Goal: Transaction & Acquisition: Purchase product/service

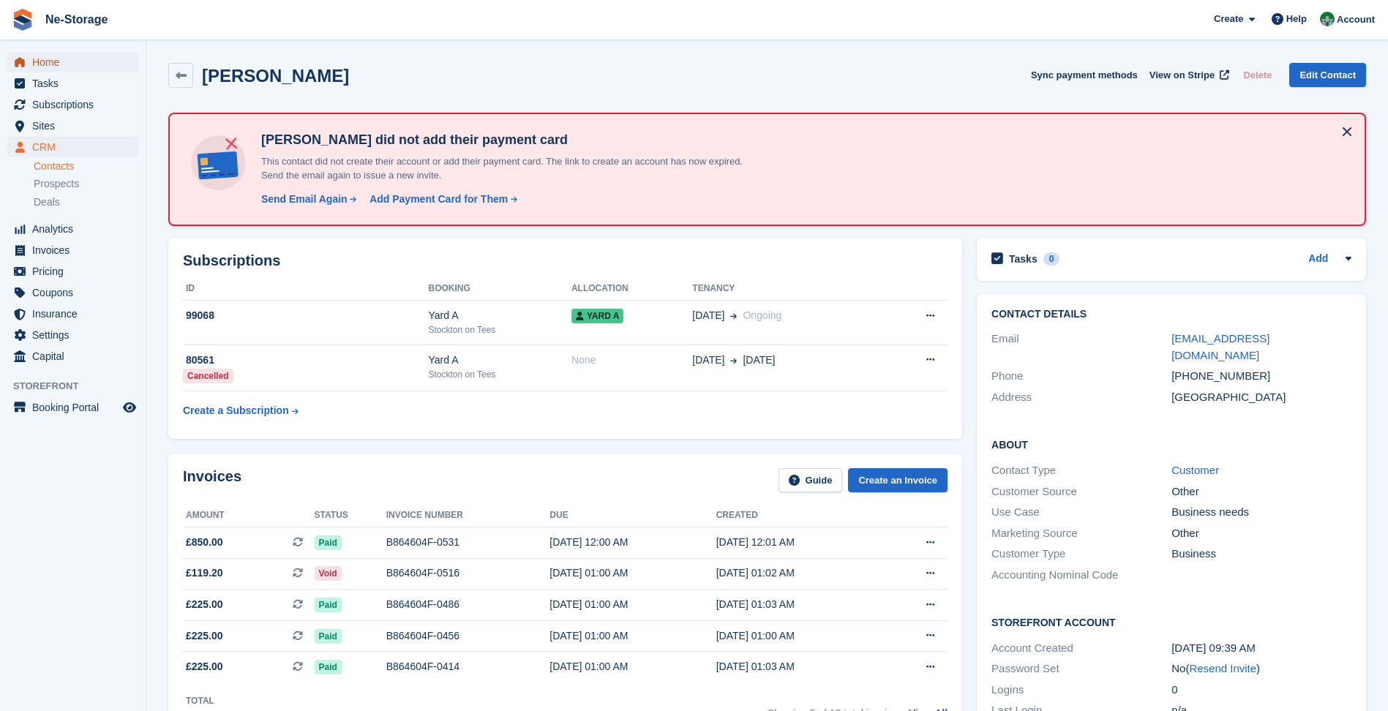
click at [116, 67] on span "Home" at bounding box center [76, 62] width 88 height 20
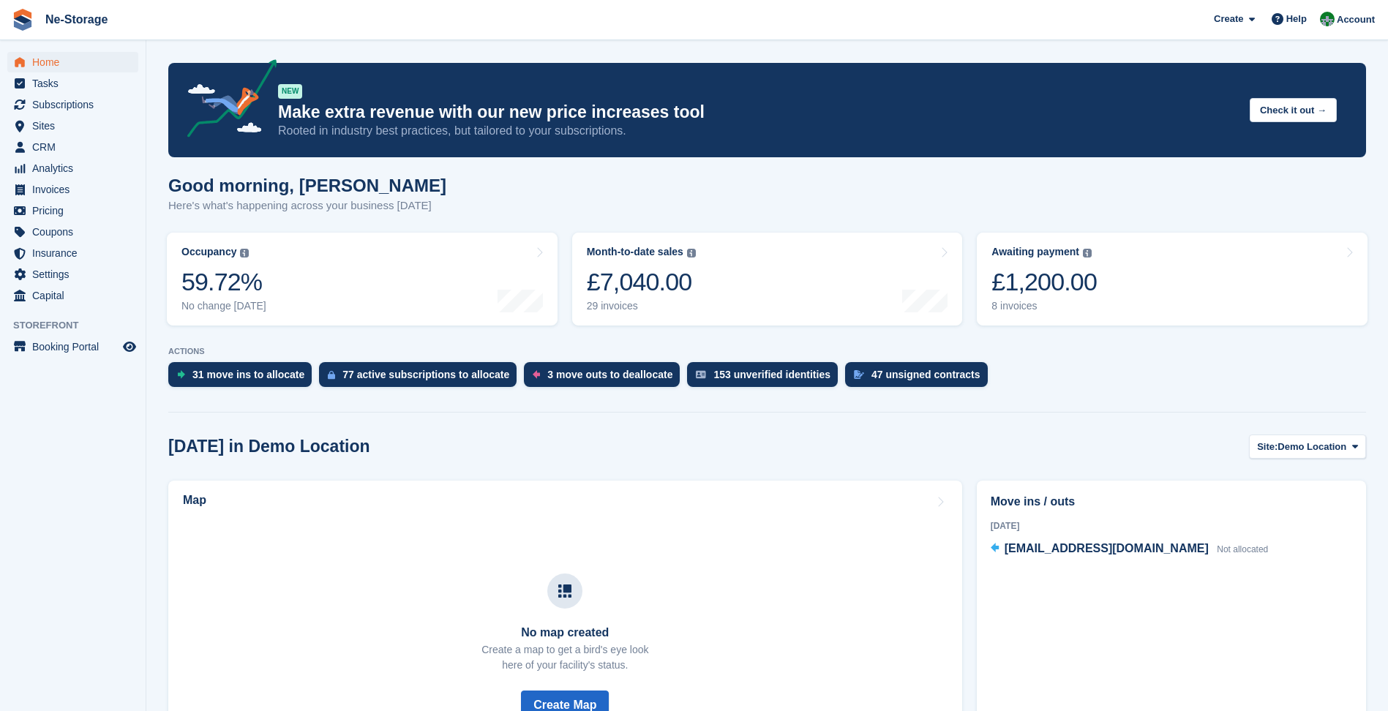
click at [1121, 304] on link "Awaiting payment The total outstanding balance on all open invoices. £1,200.00 …" at bounding box center [1172, 279] width 391 height 93
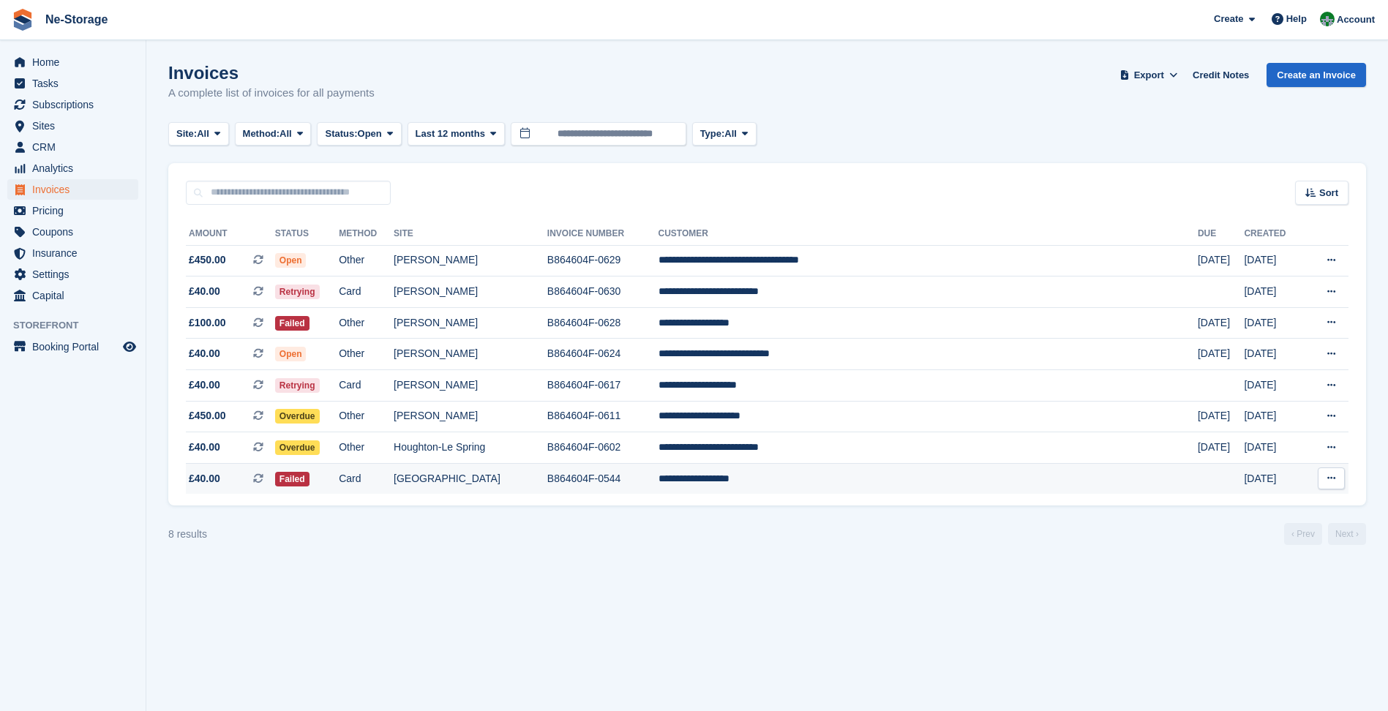
click at [394, 484] on td "Card" at bounding box center [366, 478] width 55 height 31
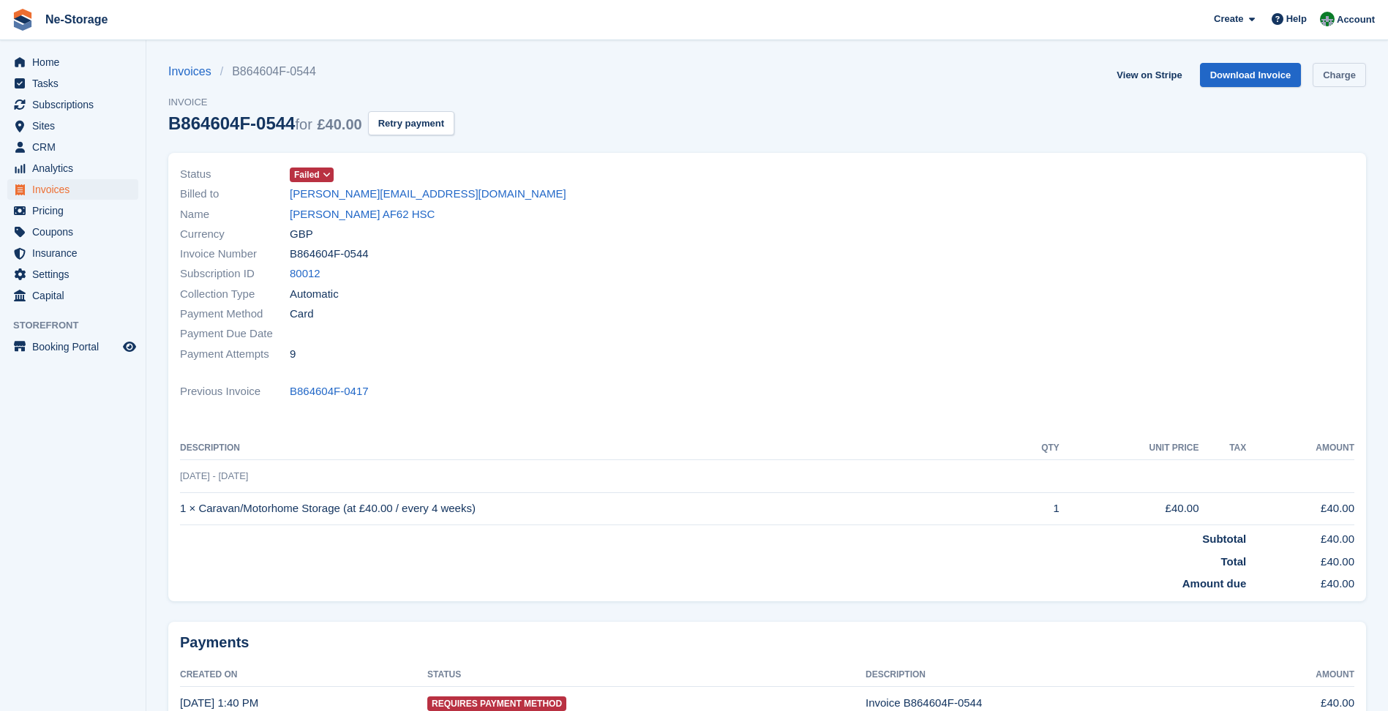
drag, startPoint x: 1353, startPoint y: 75, endPoint x: 1347, endPoint y: 80, distance: 7.8
click at [1353, 75] on link "Charge" at bounding box center [1338, 75] width 53 height 24
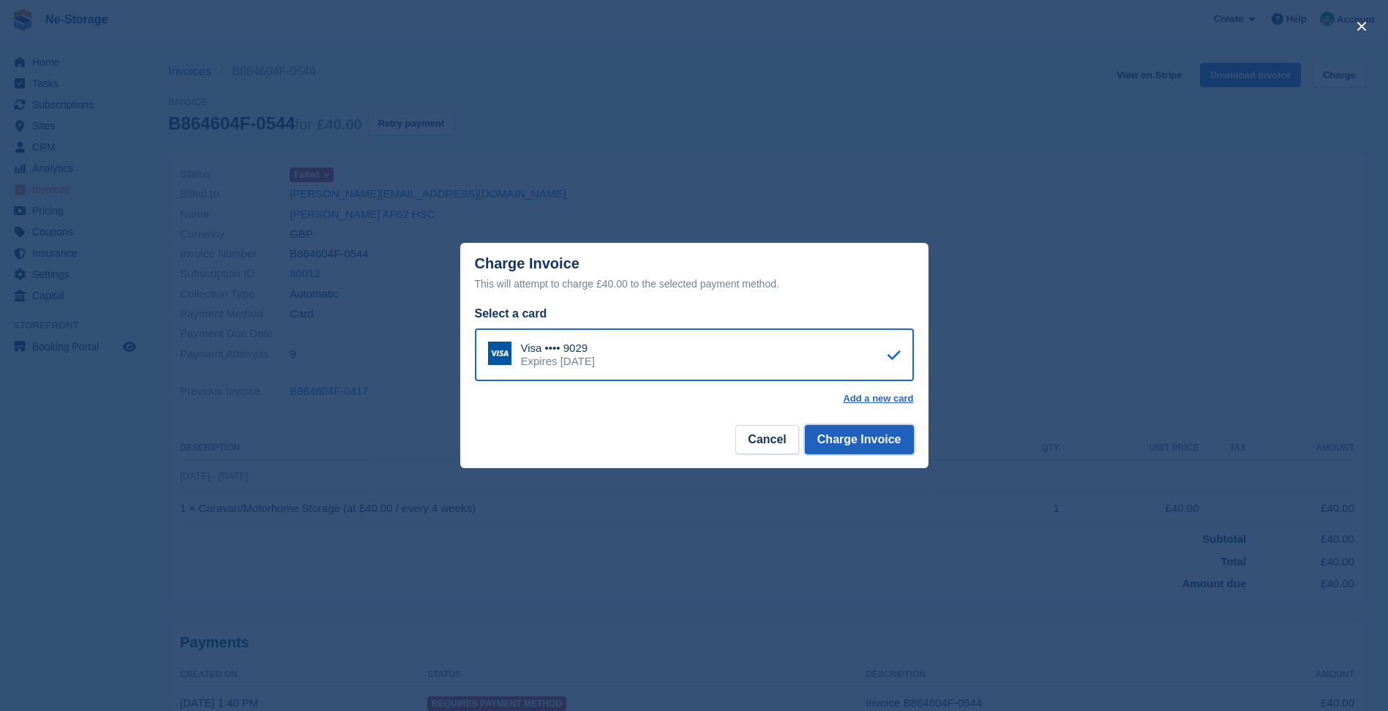
click at [880, 454] on button "Charge Invoice" at bounding box center [859, 439] width 109 height 29
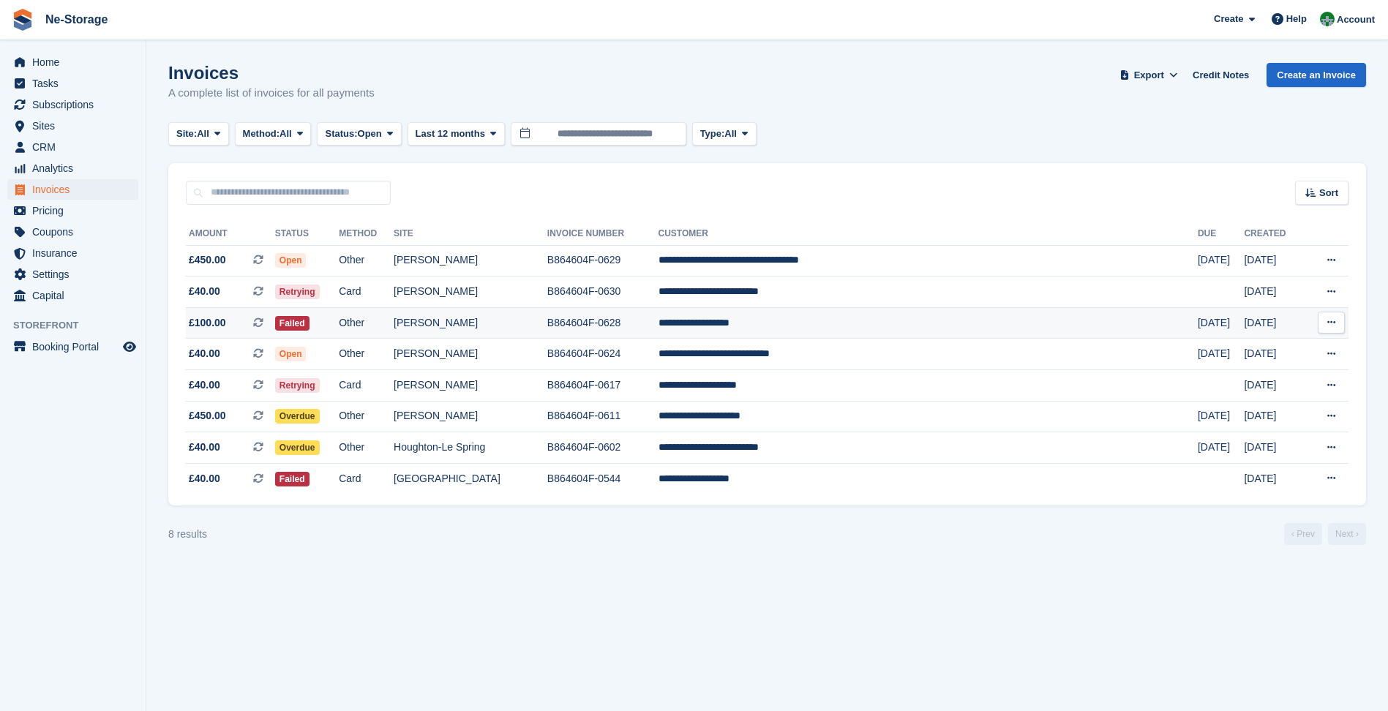
click at [658, 309] on td "B864604F-0628" at bounding box center [602, 322] width 111 height 31
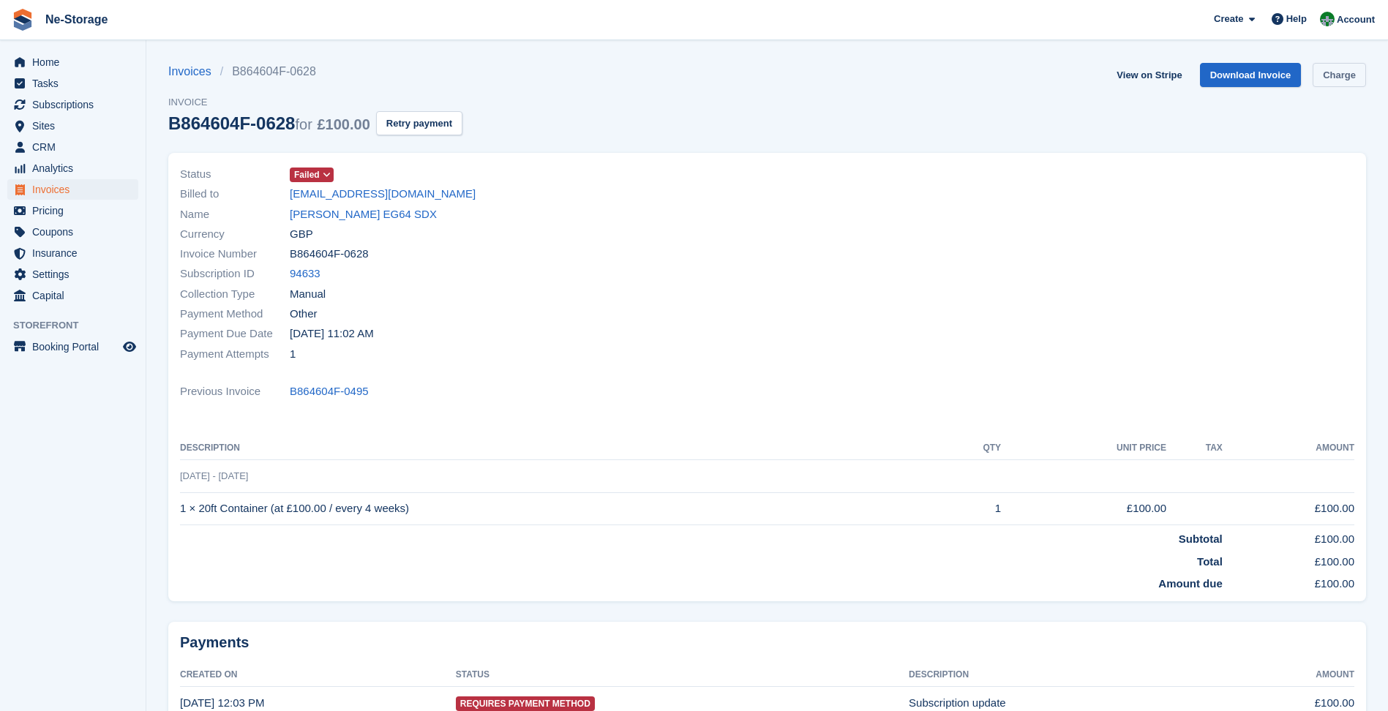
click at [1337, 78] on link "Charge" at bounding box center [1338, 75] width 53 height 24
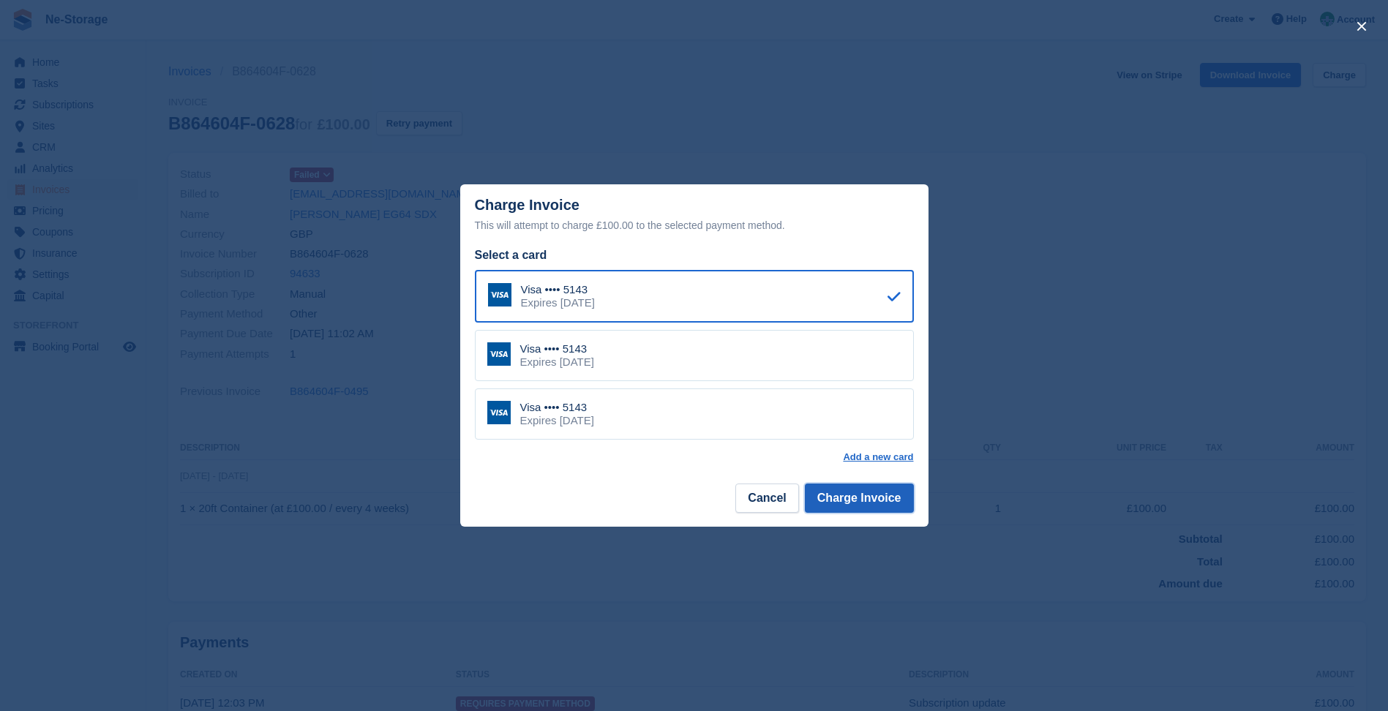
click at [870, 499] on button "Charge Invoice" at bounding box center [859, 498] width 109 height 29
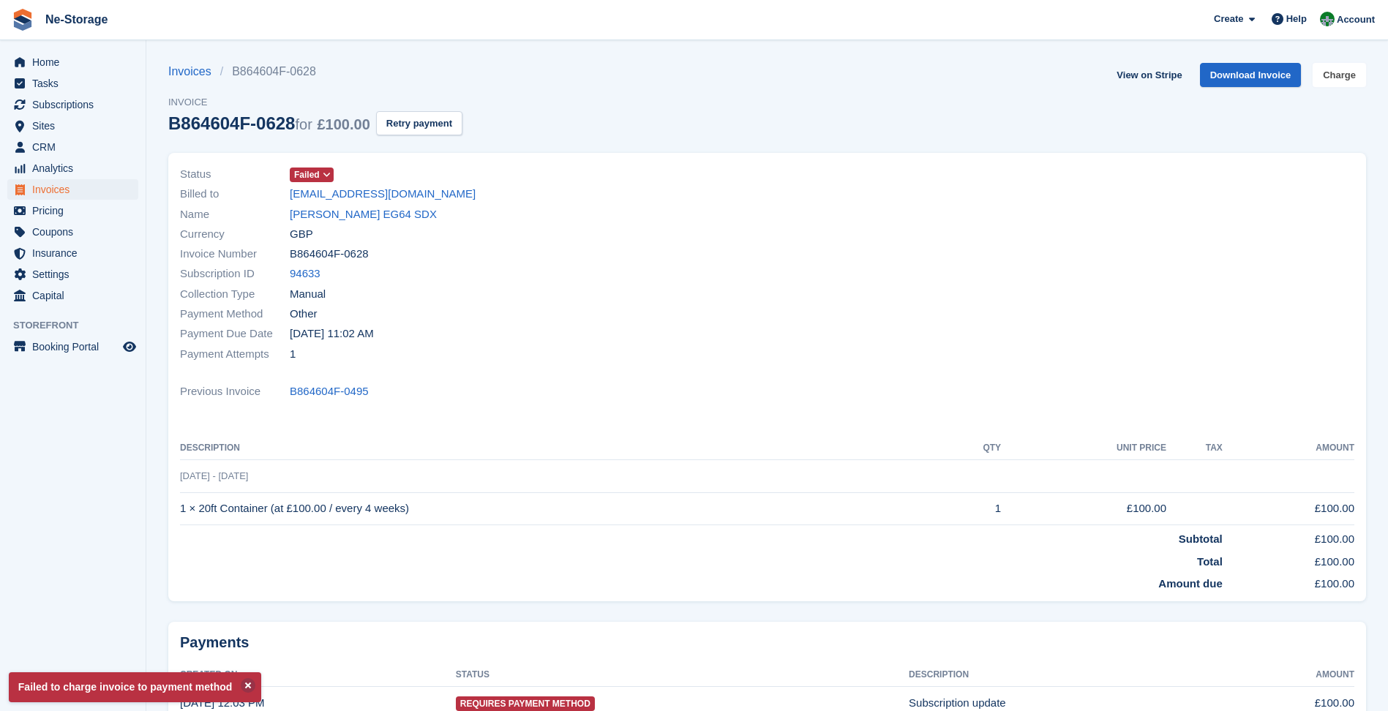
click at [1341, 83] on link "Charge" at bounding box center [1338, 75] width 53 height 24
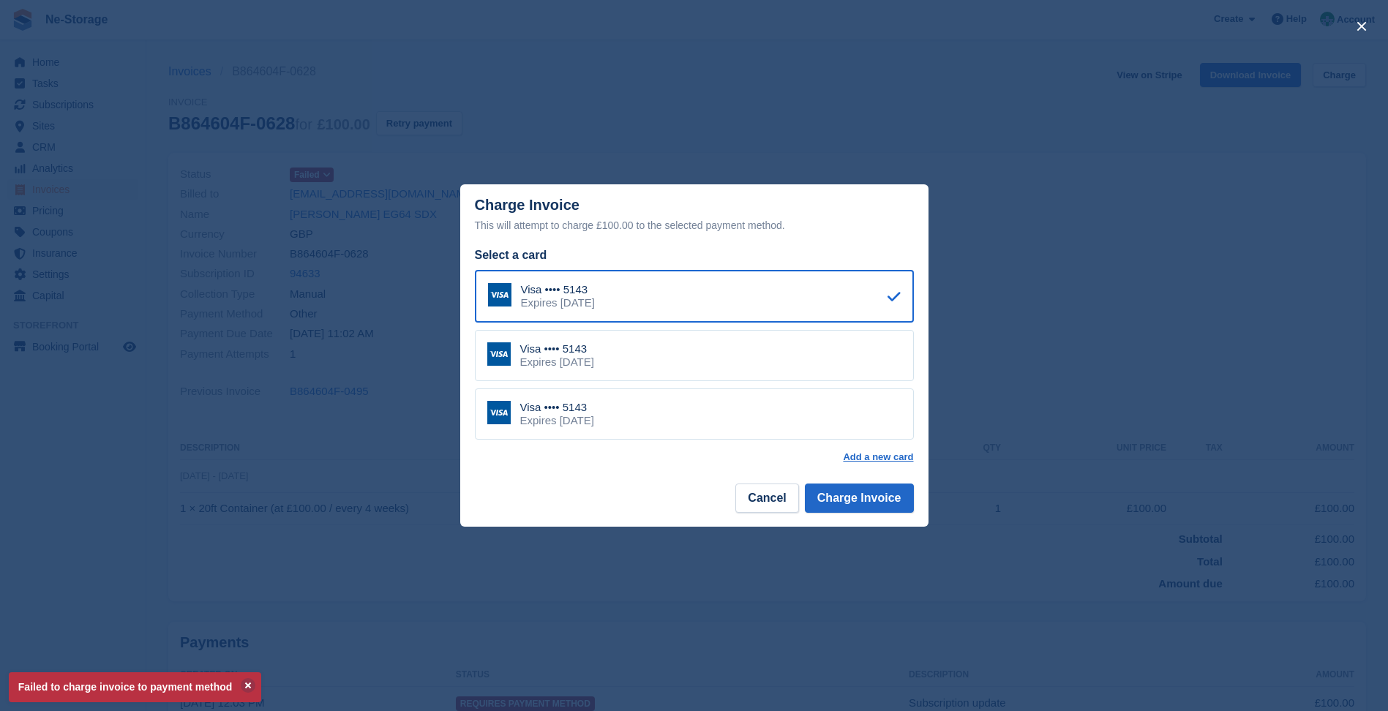
click at [880, 420] on div "Visa •••• 5143 Expires April 2031" at bounding box center [694, 413] width 439 height 51
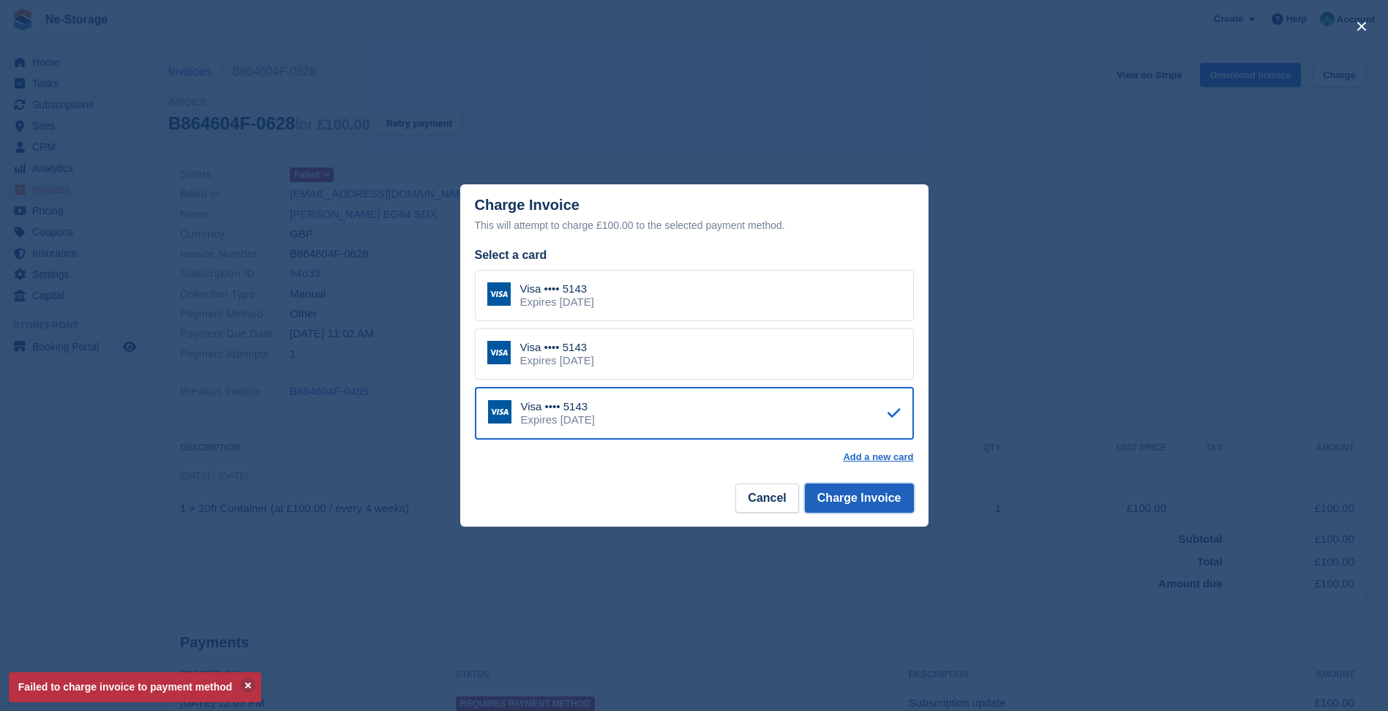
click at [862, 493] on button "Charge Invoice" at bounding box center [859, 498] width 109 height 29
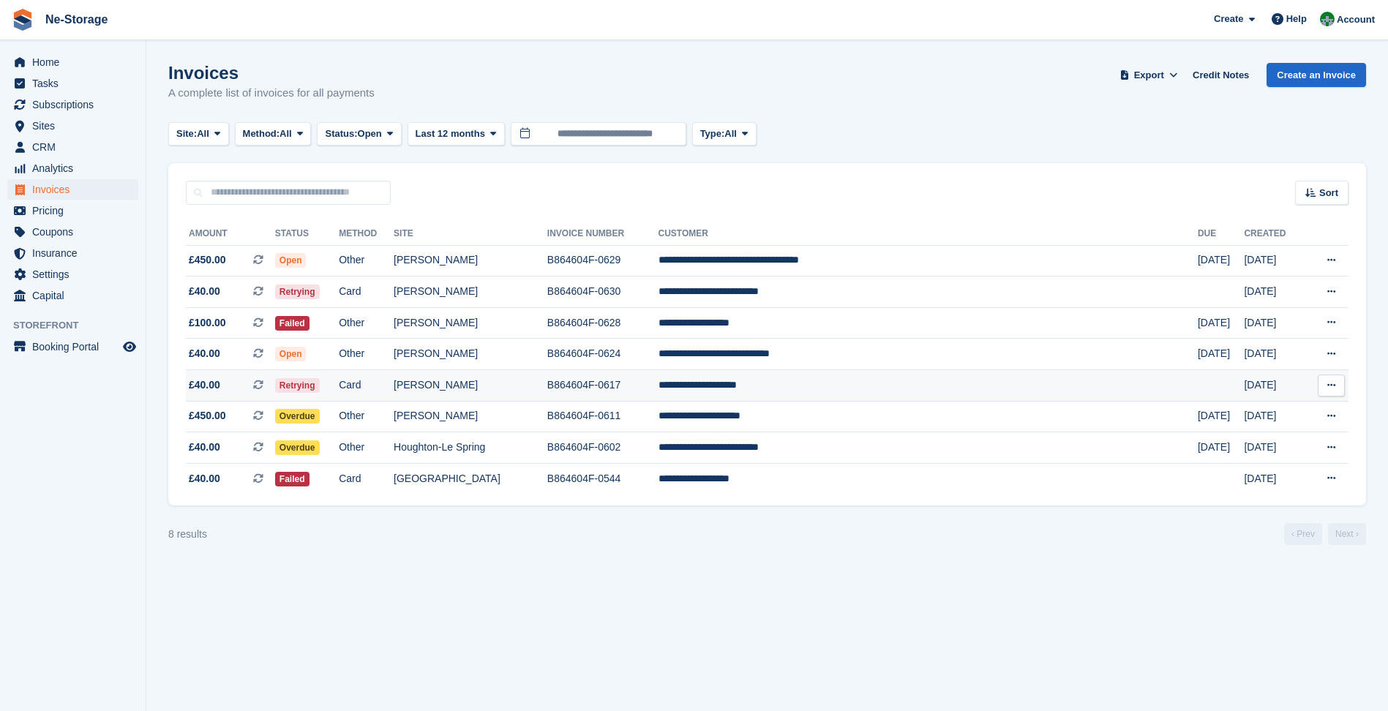
click at [547, 383] on td "[PERSON_NAME]" at bounding box center [471, 385] width 154 height 31
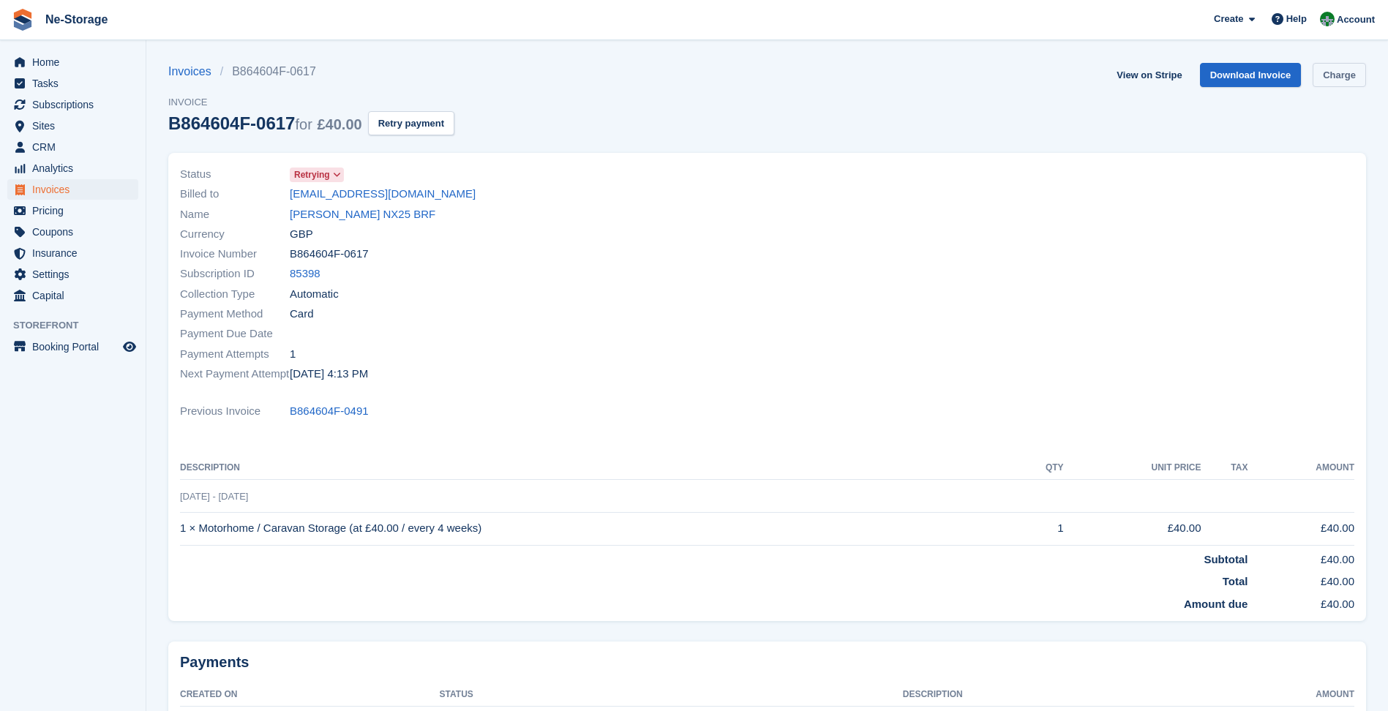
click at [1343, 84] on link "Charge" at bounding box center [1338, 75] width 53 height 24
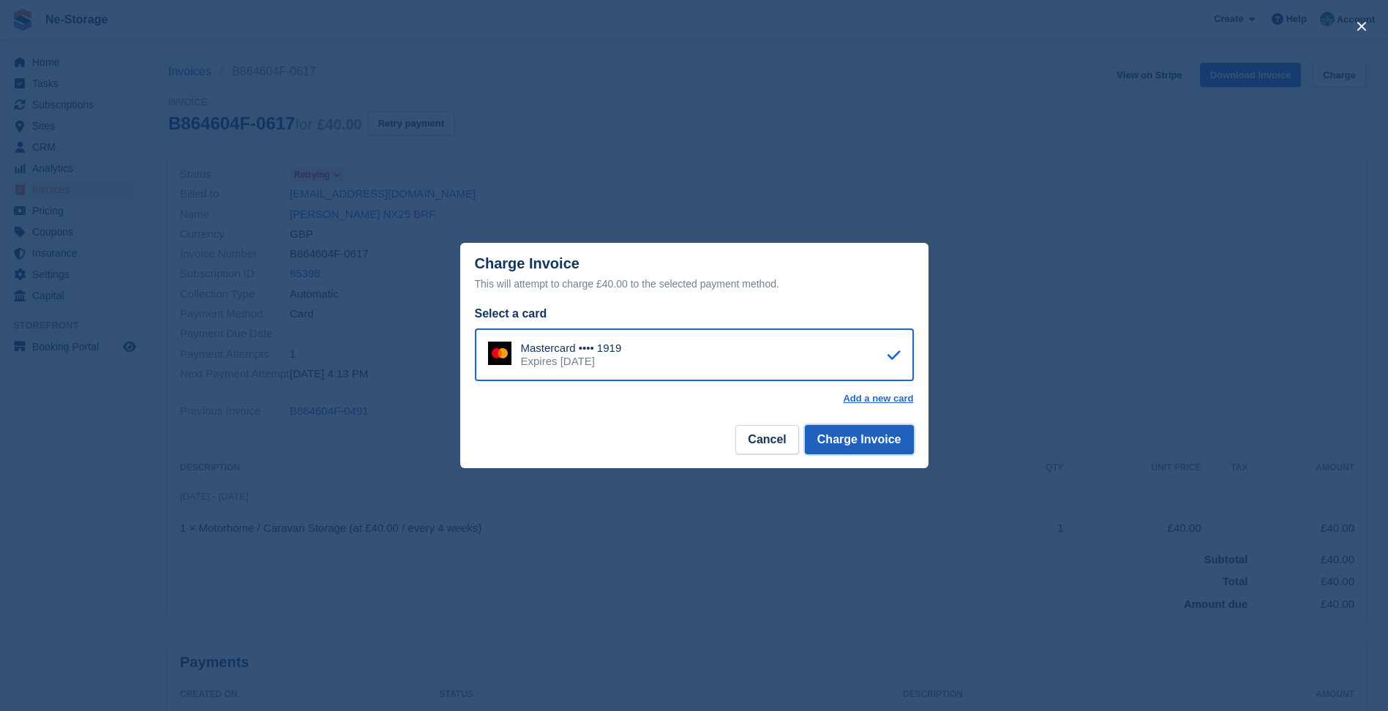
click at [846, 429] on button "Charge Invoice" at bounding box center [859, 439] width 109 height 29
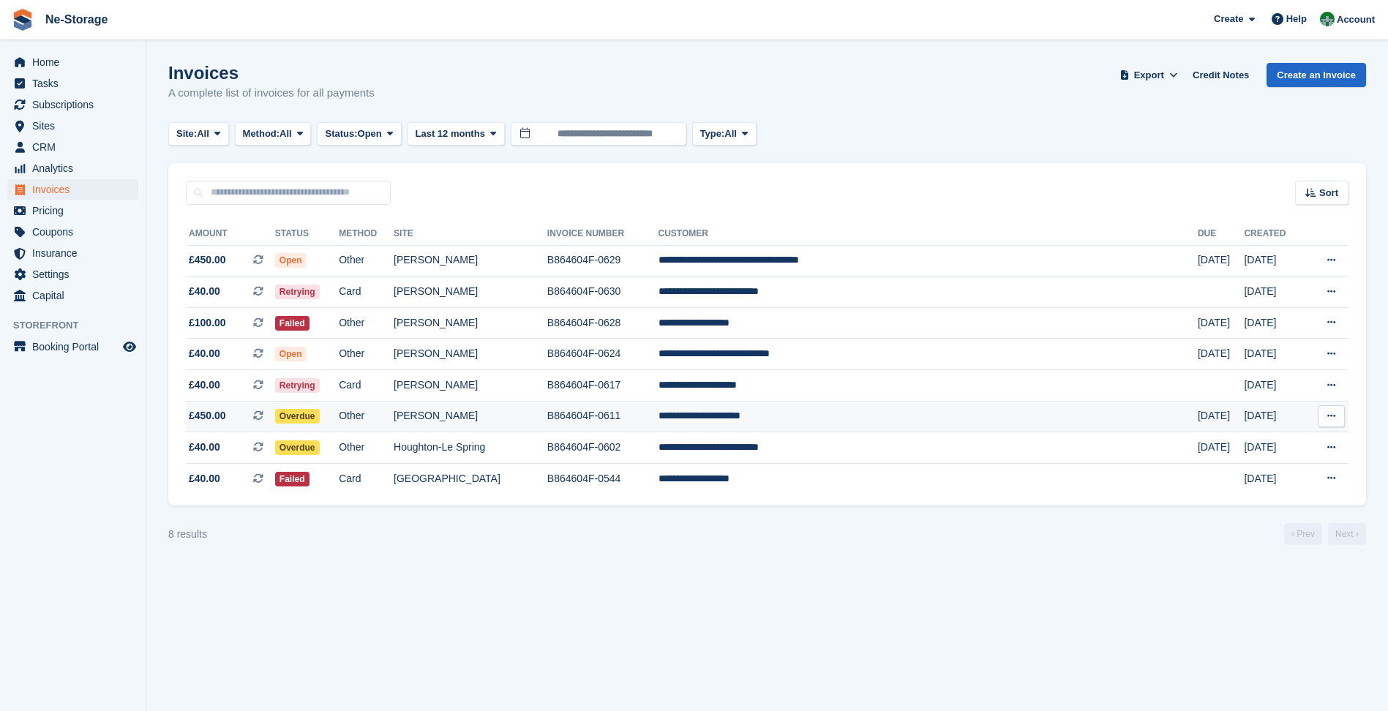
click at [658, 426] on td "B864604F-0611" at bounding box center [602, 416] width 111 height 31
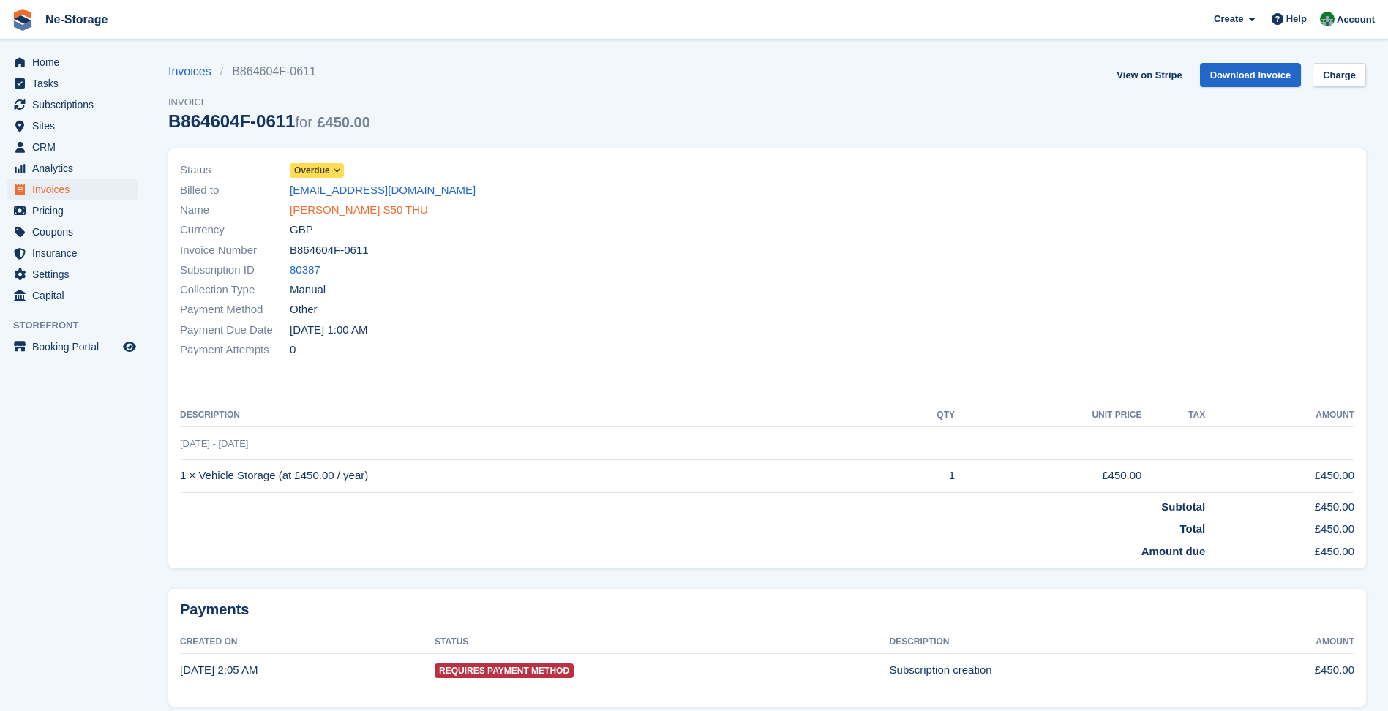
click at [336, 213] on link "[PERSON_NAME] S50 THU" at bounding box center [359, 210] width 138 height 17
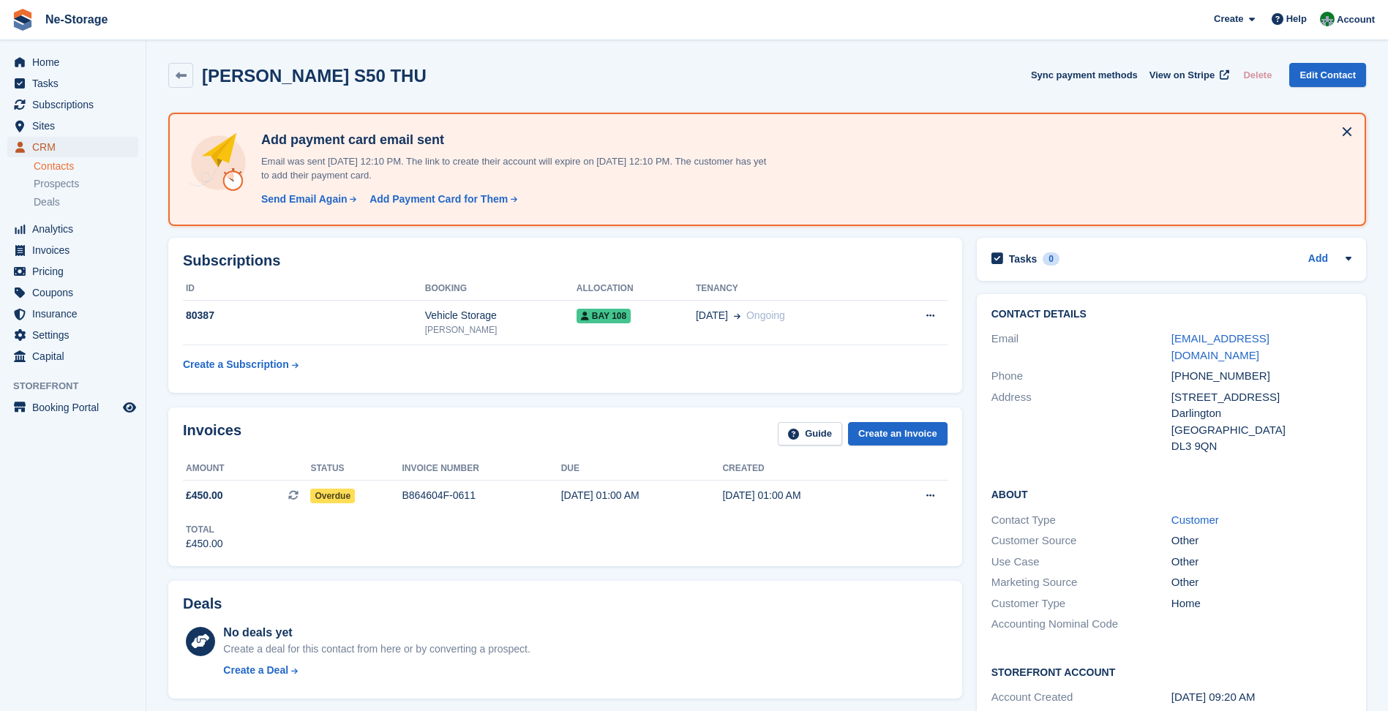
click at [38, 151] on span "CRM" at bounding box center [76, 147] width 88 height 20
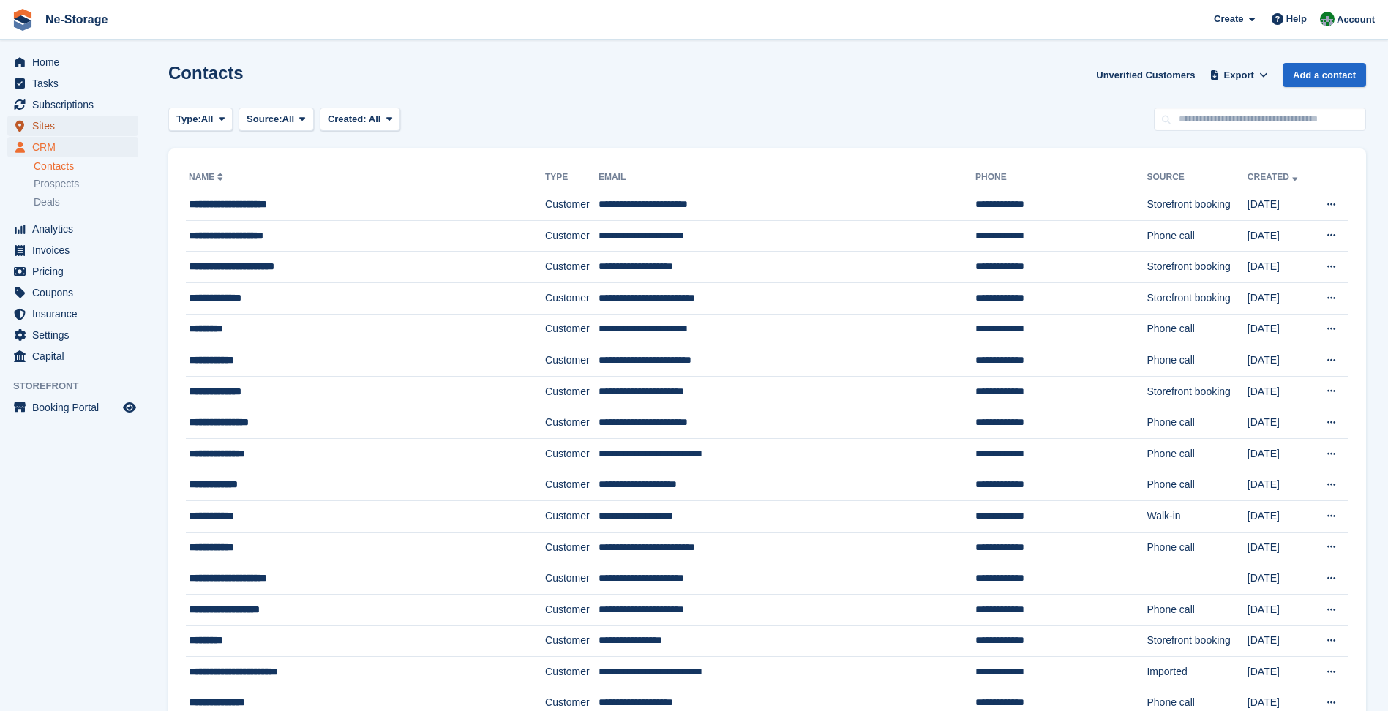
click at [39, 129] on span "Sites" at bounding box center [76, 126] width 88 height 20
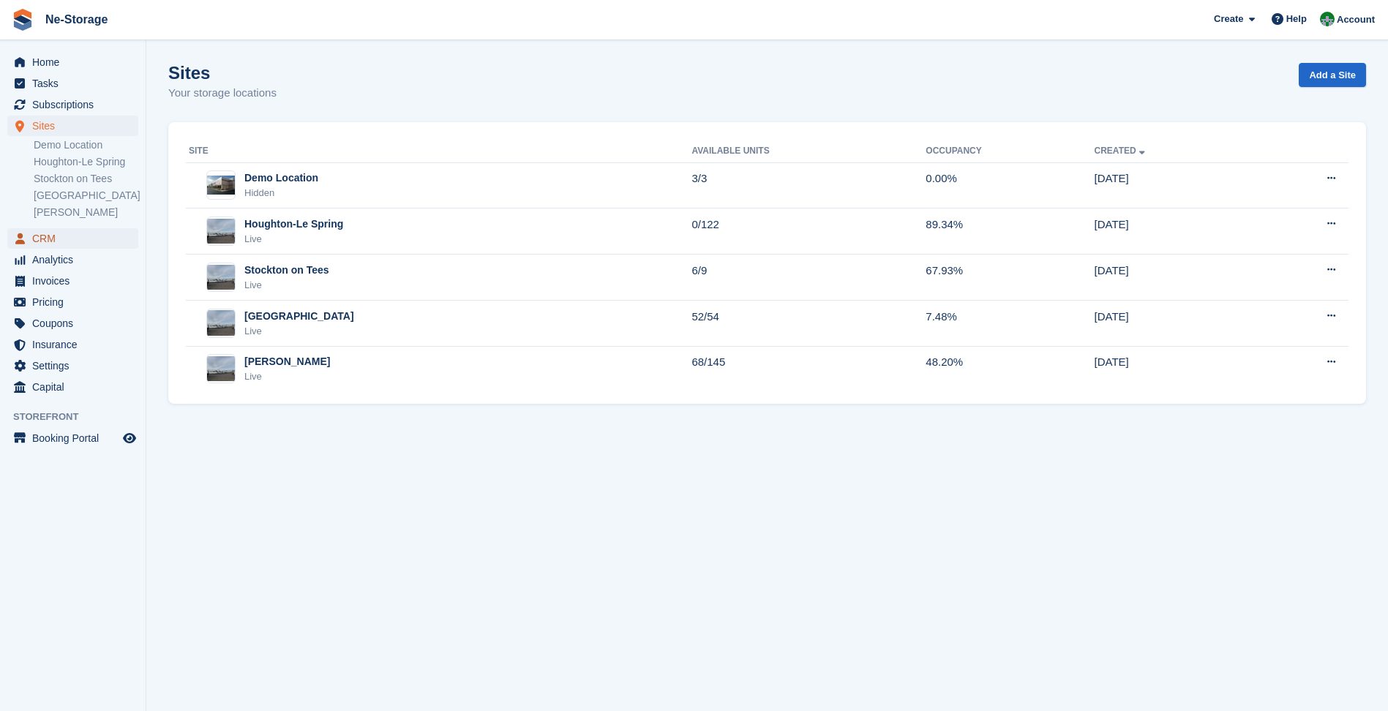
click at [64, 244] on span "CRM" at bounding box center [76, 238] width 88 height 20
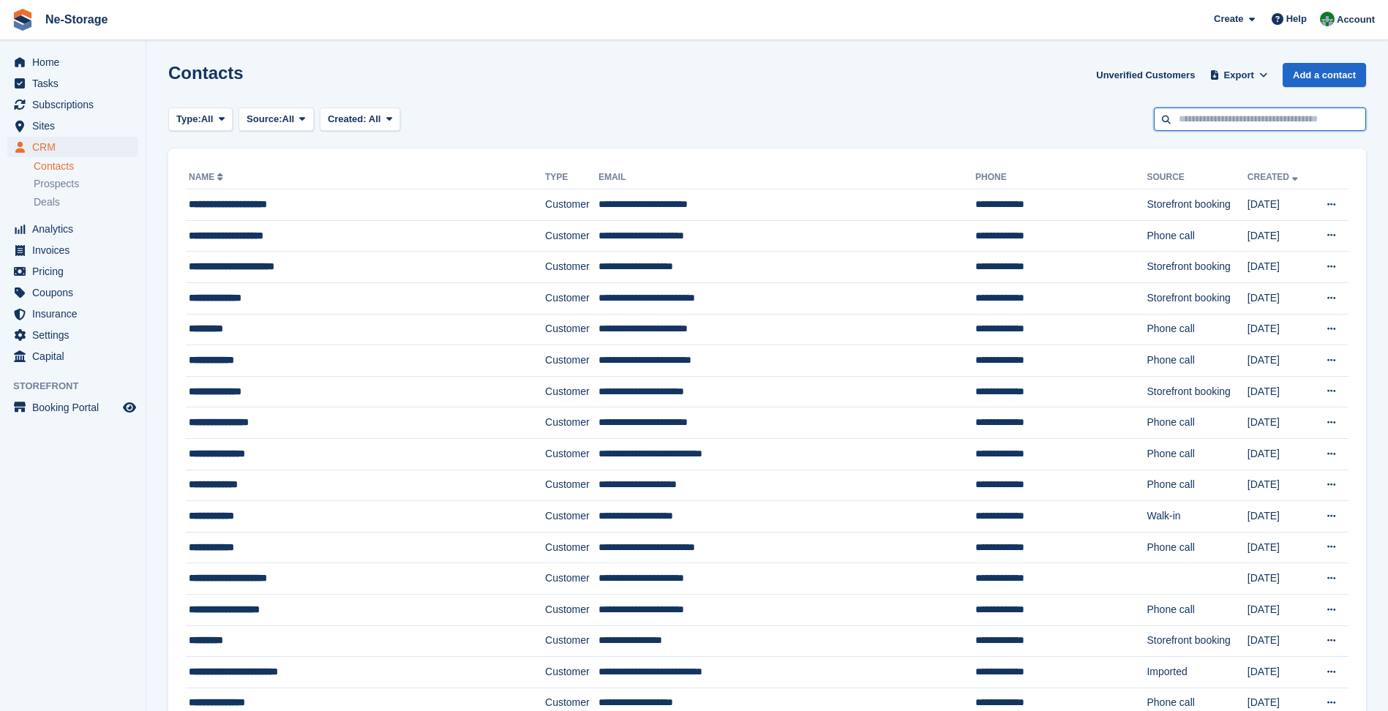
click at [1277, 126] on input "text" at bounding box center [1260, 120] width 212 height 24
type input "****"
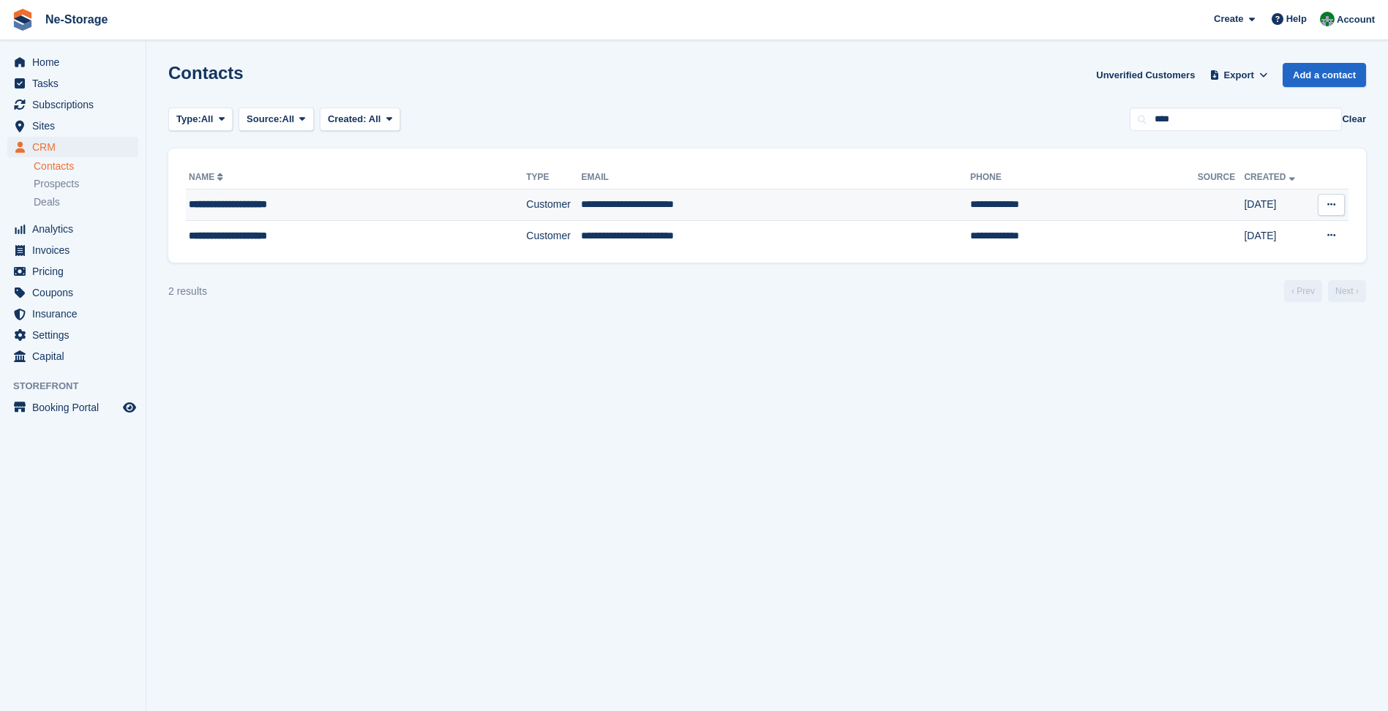
click at [800, 208] on td "**********" at bounding box center [775, 204] width 389 height 31
